Goal: Find specific page/section: Find specific page/section

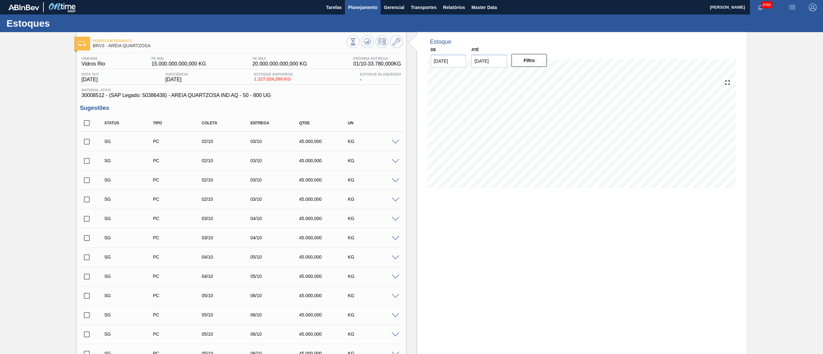
click at [356, 10] on span "Planejamento" at bounding box center [362, 8] width 29 height 8
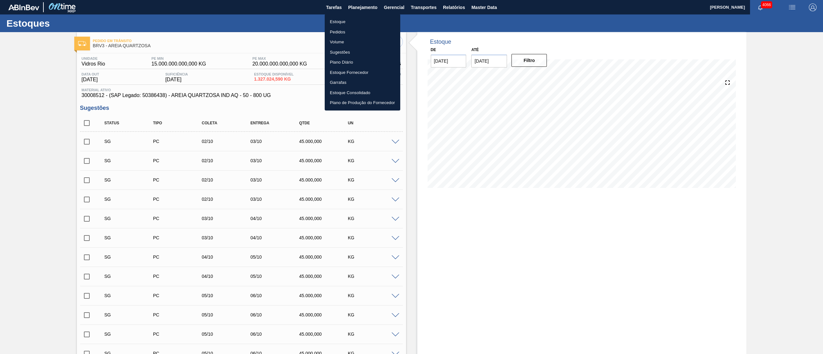
click at [345, 19] on li "Estoque" at bounding box center [363, 22] width 76 height 10
